Goal: Use online tool/utility: Utilize a website feature to perform a specific function

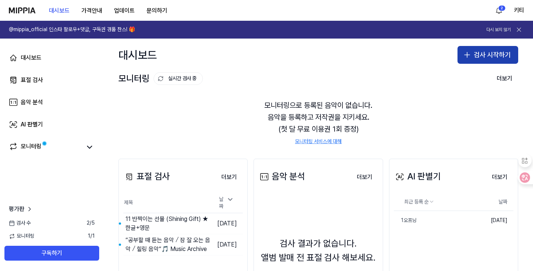
click at [494, 51] on button "검사 시작하기" at bounding box center [488, 55] width 61 height 18
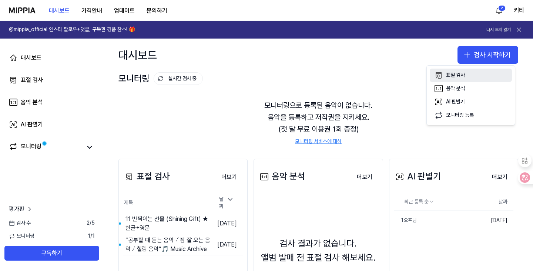
click at [464, 73] on div "표절 검사" at bounding box center [455, 74] width 19 height 7
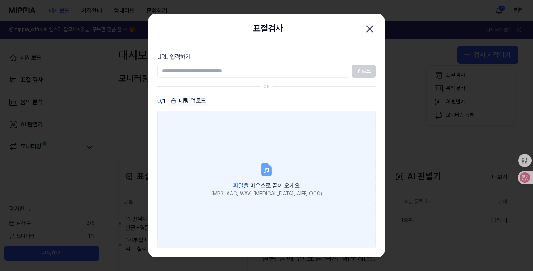
click at [272, 175] on icon at bounding box center [266, 169] width 15 height 15
click at [0, 0] on input "파일 을 마우스로 끌어 오세요 (MP3, AAC, WAV, FLAC, AIFF, OGG)" at bounding box center [0, 0] width 0 height 0
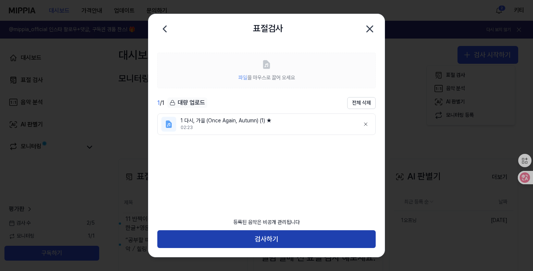
click at [284, 236] on button "검사하기" at bounding box center [266, 239] width 218 height 18
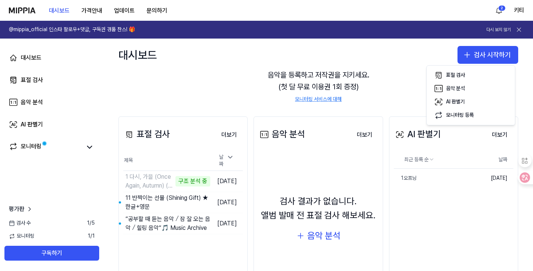
scroll to position [74, 0]
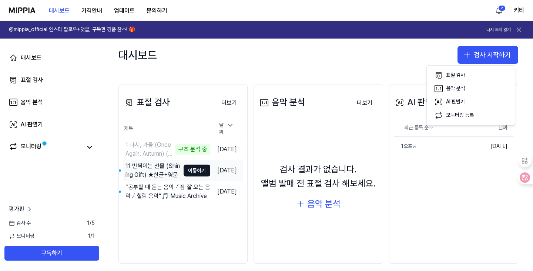
click at [148, 172] on div "11 반짝이는 선물 (Shining Gift) ★한글+영문" at bounding box center [152, 170] width 54 height 18
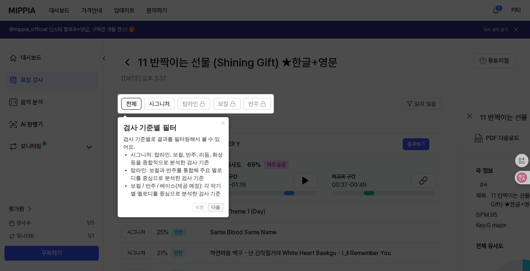
click at [219, 208] on button "다음" at bounding box center [215, 207] width 15 height 9
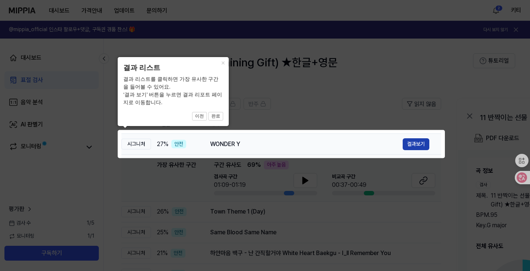
click at [412, 147] on button "결과보기" at bounding box center [416, 144] width 27 height 12
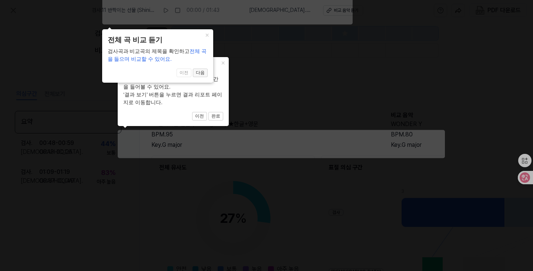
click at [199, 71] on button "다음" at bounding box center [200, 72] width 15 height 9
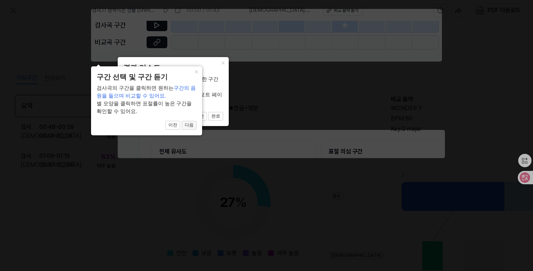
click at [189, 124] on button "다음" at bounding box center [189, 125] width 15 height 9
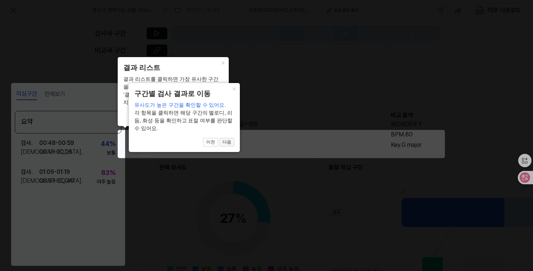
click at [224, 140] on button "다음" at bounding box center [226, 142] width 15 height 9
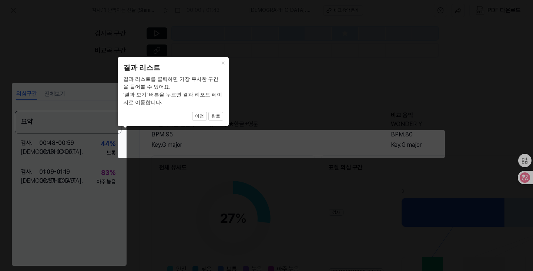
scroll to position [92, 110]
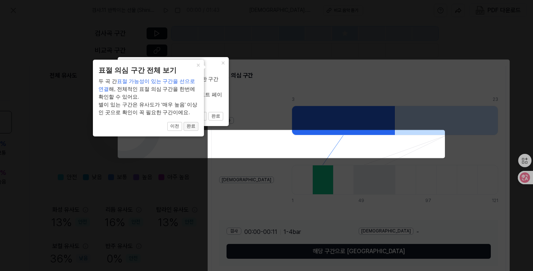
click at [193, 130] on button "완료" at bounding box center [191, 126] width 15 height 9
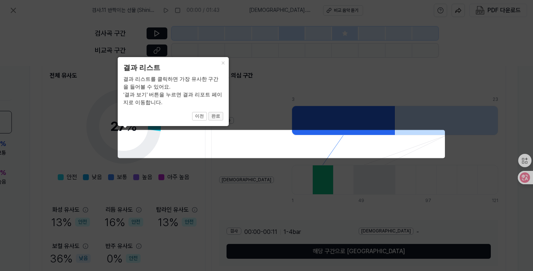
click at [214, 119] on button "완료" at bounding box center [215, 116] width 15 height 9
click at [216, 117] on button "완료" at bounding box center [215, 116] width 15 height 9
click at [223, 62] on button "×" at bounding box center [223, 62] width 12 height 10
click at [222, 63] on button "×" at bounding box center [223, 62] width 12 height 10
click at [410, 181] on icon at bounding box center [266, 135] width 533 height 271
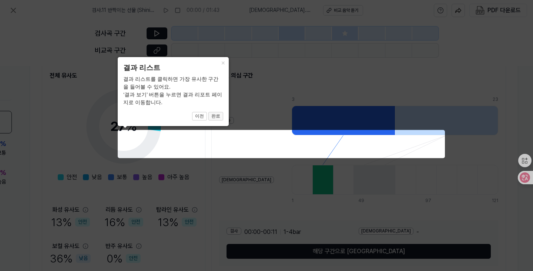
click at [215, 115] on button "완료" at bounding box center [215, 116] width 15 height 9
click at [224, 62] on button "×" at bounding box center [223, 62] width 12 height 10
click at [448, 184] on icon at bounding box center [266, 135] width 533 height 271
click at [485, 191] on icon at bounding box center [266, 135] width 533 height 271
click at [465, 68] on icon at bounding box center [266, 135] width 533 height 271
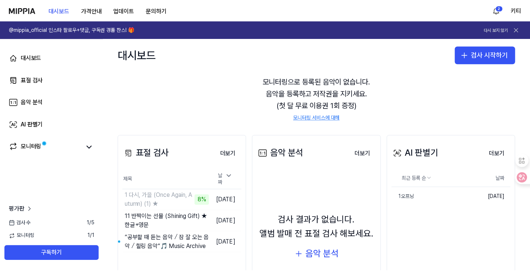
scroll to position [74, 0]
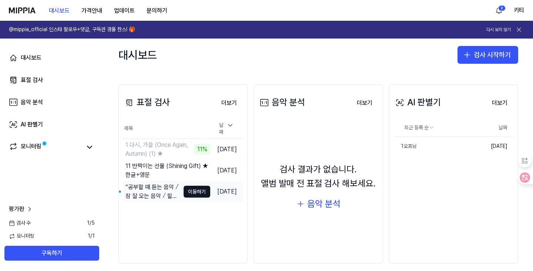
click at [145, 187] on div "“공부할 때 듣는 음악 ⧸ 잠 잘 오는 음악 ⧸ 힐링 음악“🎵 Music Archive" at bounding box center [152, 191] width 54 height 18
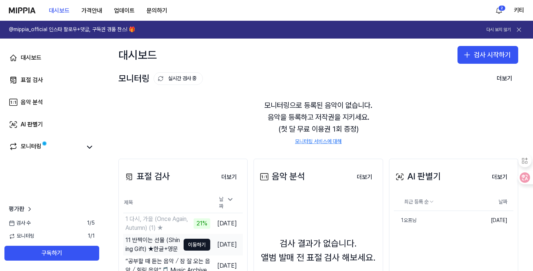
click at [151, 241] on div "11 반짝이는 선물 (Shining Gift) ★한글+영문" at bounding box center [152, 244] width 54 height 18
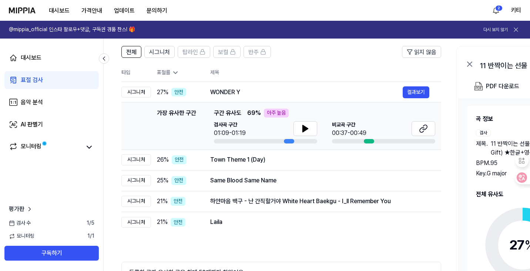
scroll to position [37, 0]
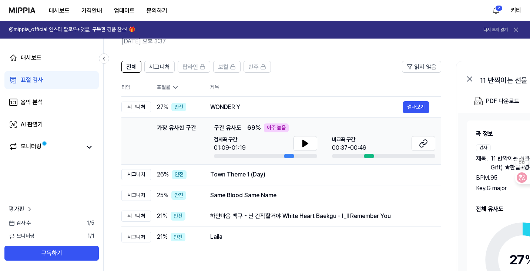
click at [9, 222] on icon at bounding box center [12, 223] width 6 height 6
click at [93, 225] on span "1 / 5" at bounding box center [91, 222] width 8 height 7
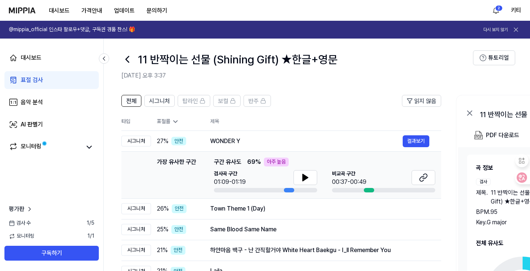
scroll to position [0, 0]
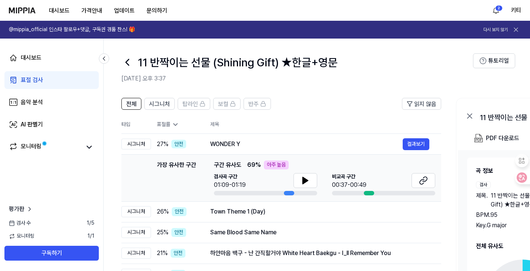
click at [516, 29] on icon at bounding box center [516, 30] width 4 height 4
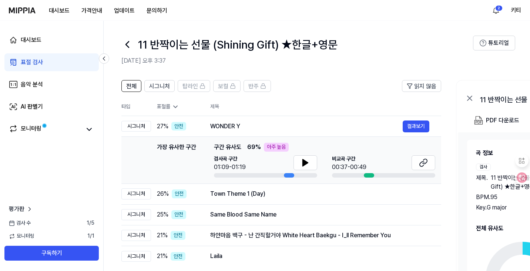
drag, startPoint x: 410, startPoint y: 0, endPoint x: 44, endPoint y: 161, distance: 400.6
click at [44, 161] on div "대시보드 표절 검사 음악 분석 AI 판별기 모니터링 평가판 검사 [DATE] 모니터링 1 / 1 구독하기" at bounding box center [52, 146] width 104 height 250
